Goal: Use online tool/utility

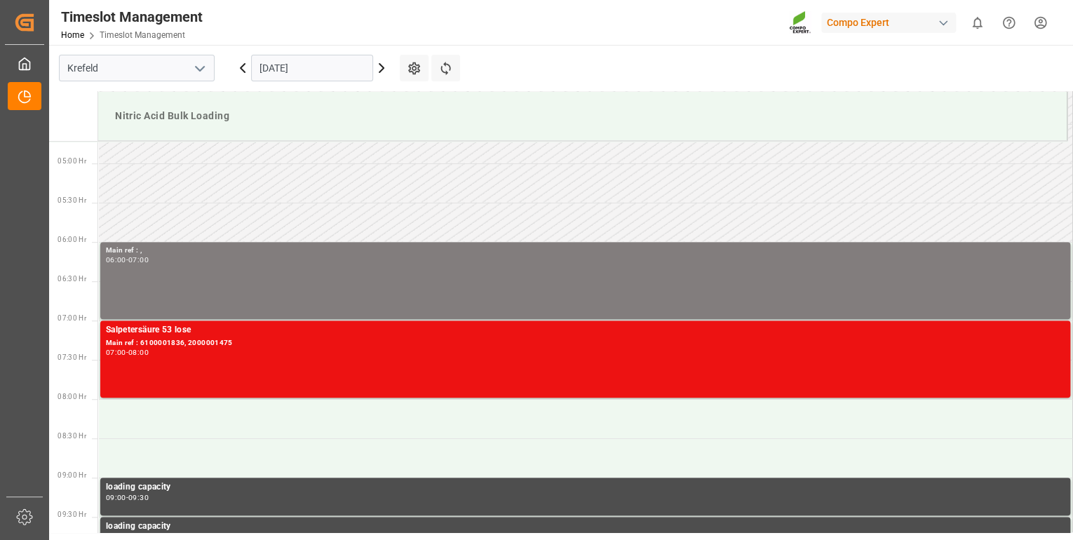
scroll to position [327, 0]
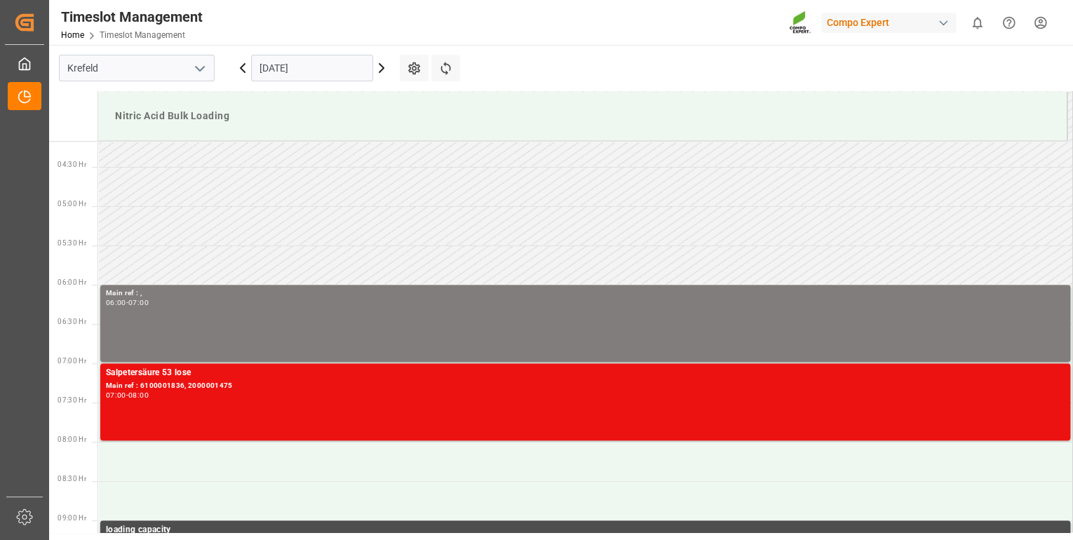
click at [384, 67] on icon at bounding box center [381, 68] width 17 height 17
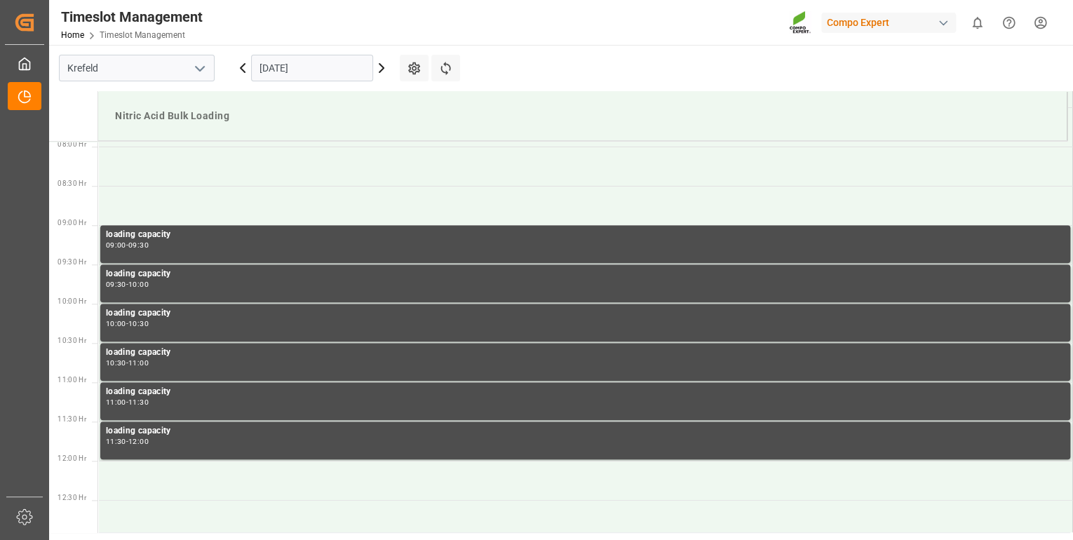
scroll to position [440, 0]
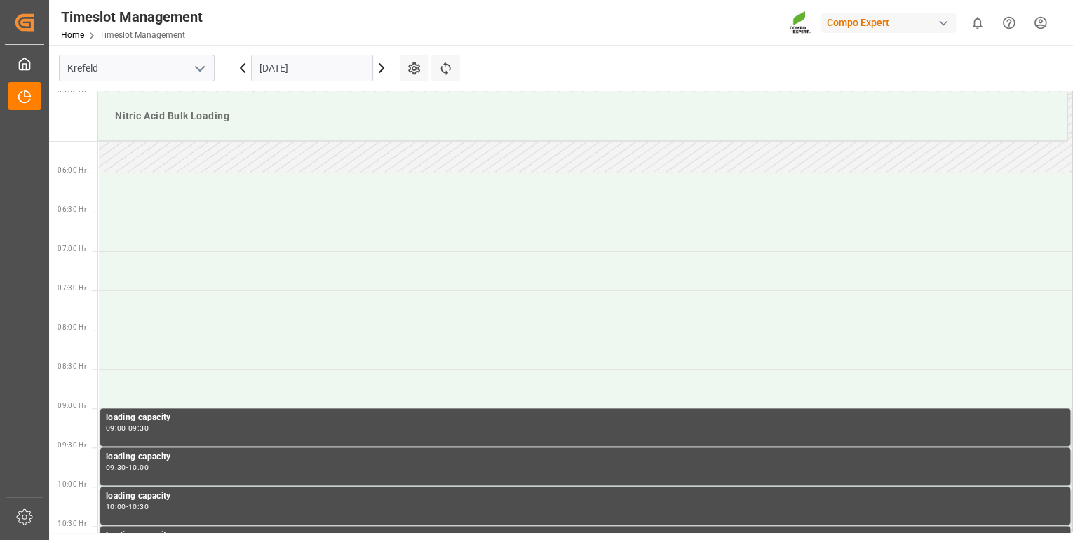
click at [246, 68] on icon at bounding box center [242, 68] width 17 height 17
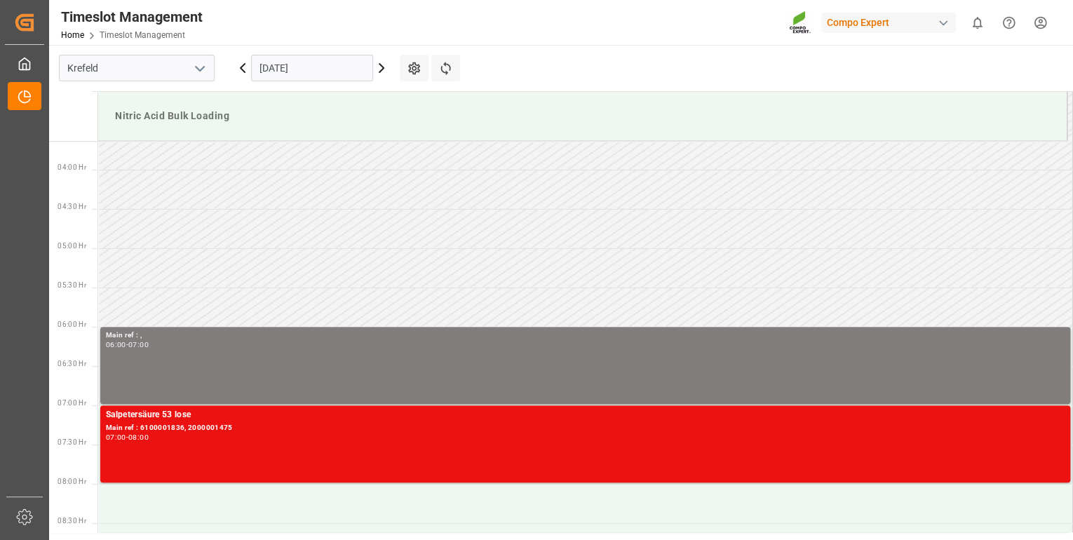
scroll to position [384, 0]
